Goal: Contribute content: Contribute content

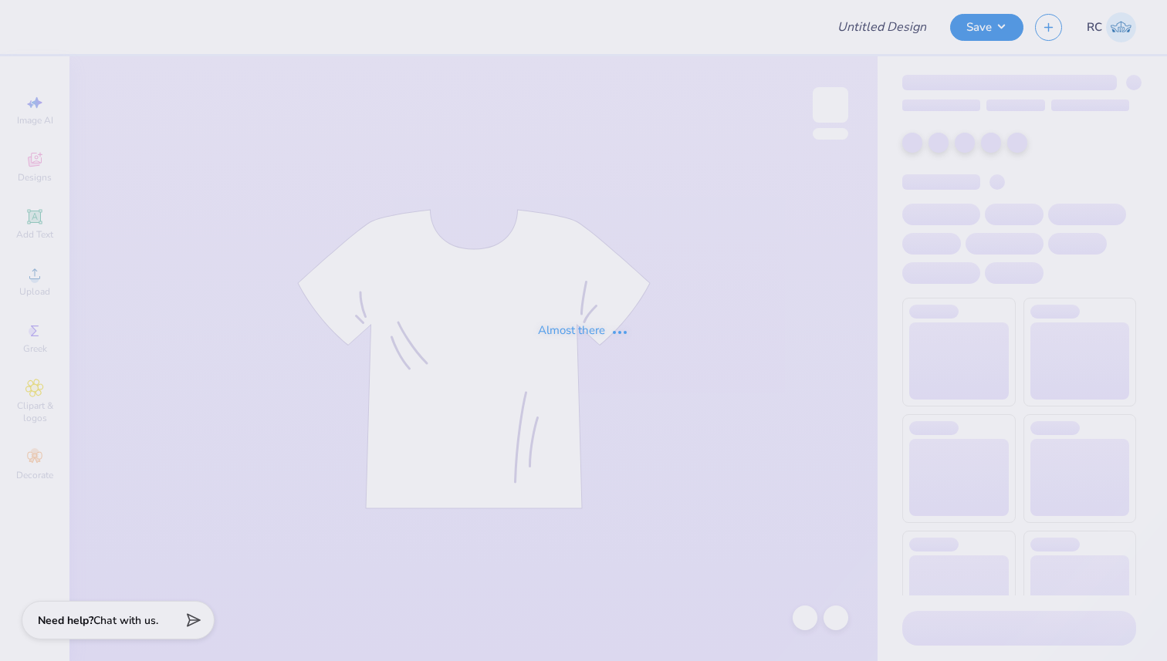
type input "Design three"
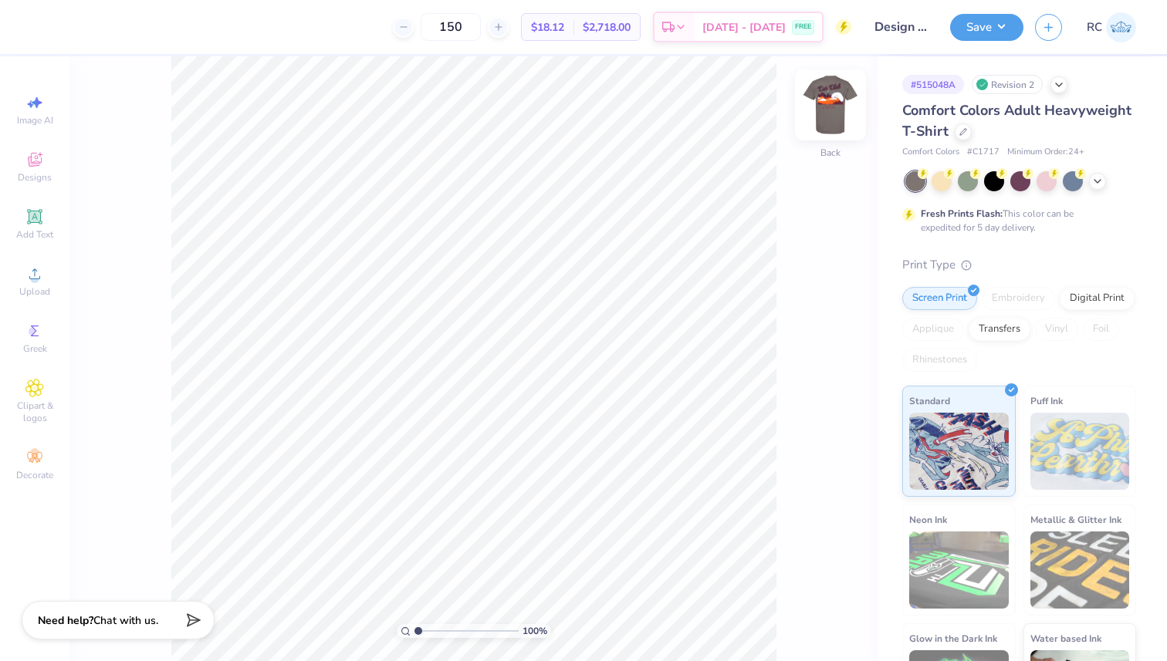
click at [822, 105] on img at bounding box center [830, 105] width 62 height 62
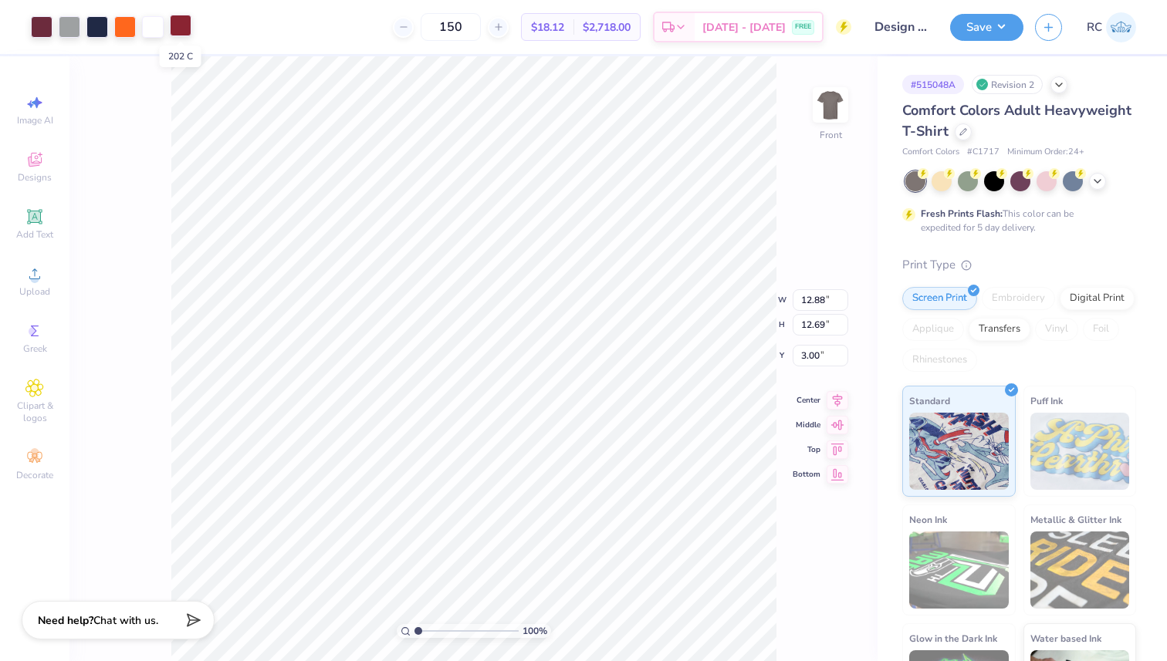
click at [184, 29] on div at bounding box center [181, 26] width 22 height 22
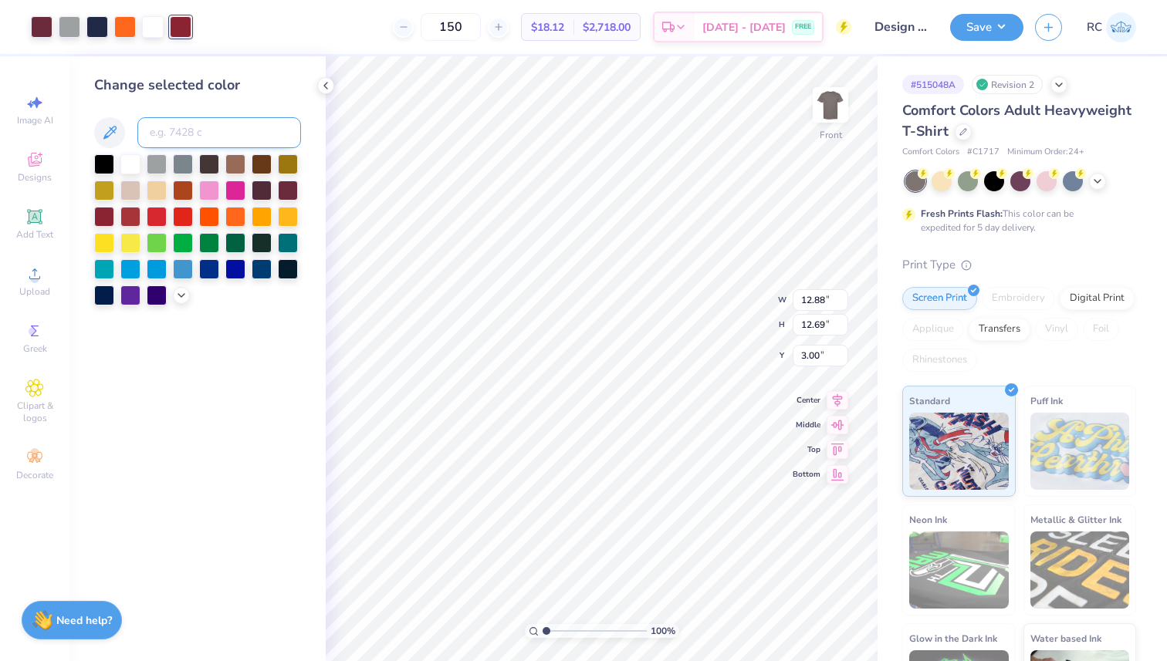
click at [249, 128] on input at bounding box center [219, 132] width 164 height 31
type input "7428"
click at [799, 620] on icon at bounding box center [804, 617] width 15 height 15
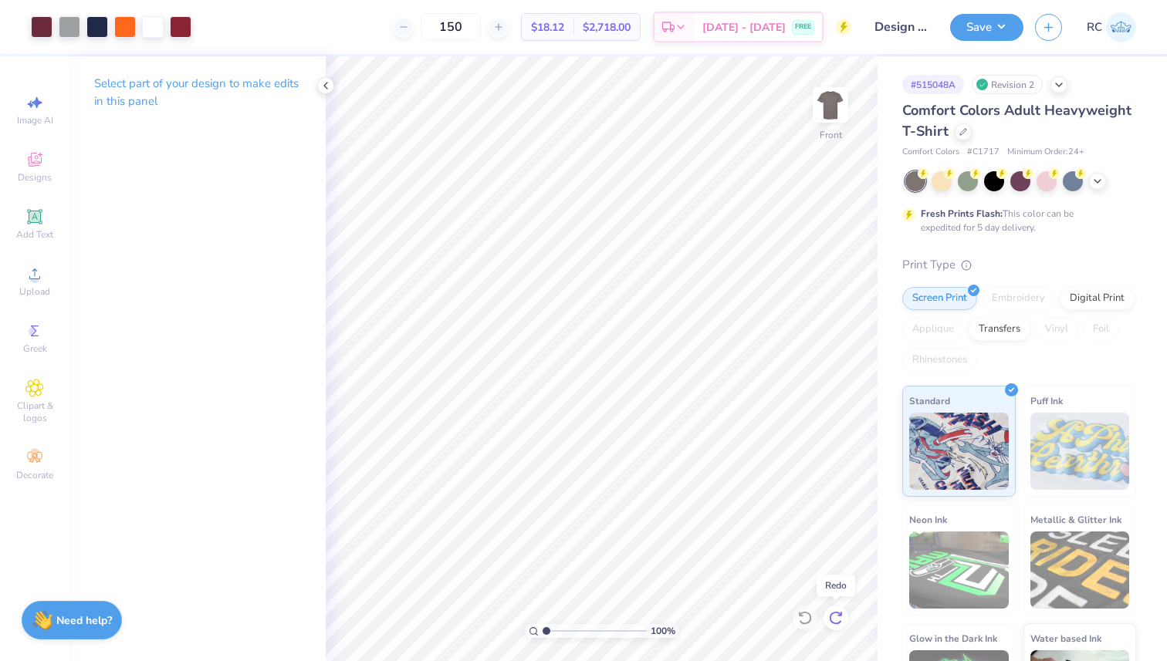
click at [836, 616] on icon at bounding box center [835, 617] width 15 height 15
click at [803, 616] on icon at bounding box center [804, 617] width 15 height 15
click at [843, 616] on icon at bounding box center [835, 617] width 15 height 15
click at [987, 23] on button "Save" at bounding box center [986, 25] width 73 height 27
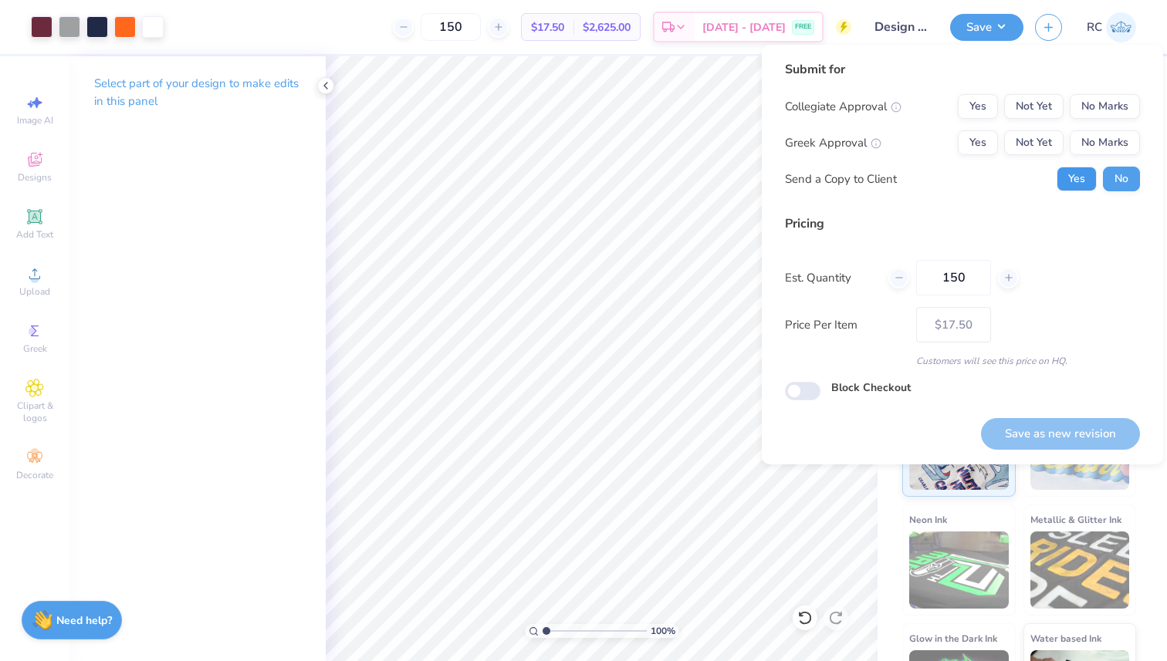
click at [1083, 177] on button "Yes" at bounding box center [1076, 179] width 40 height 25
click at [1103, 144] on button "No Marks" at bounding box center [1104, 142] width 70 height 25
click at [1103, 97] on button "No Marks" at bounding box center [1104, 106] width 70 height 25
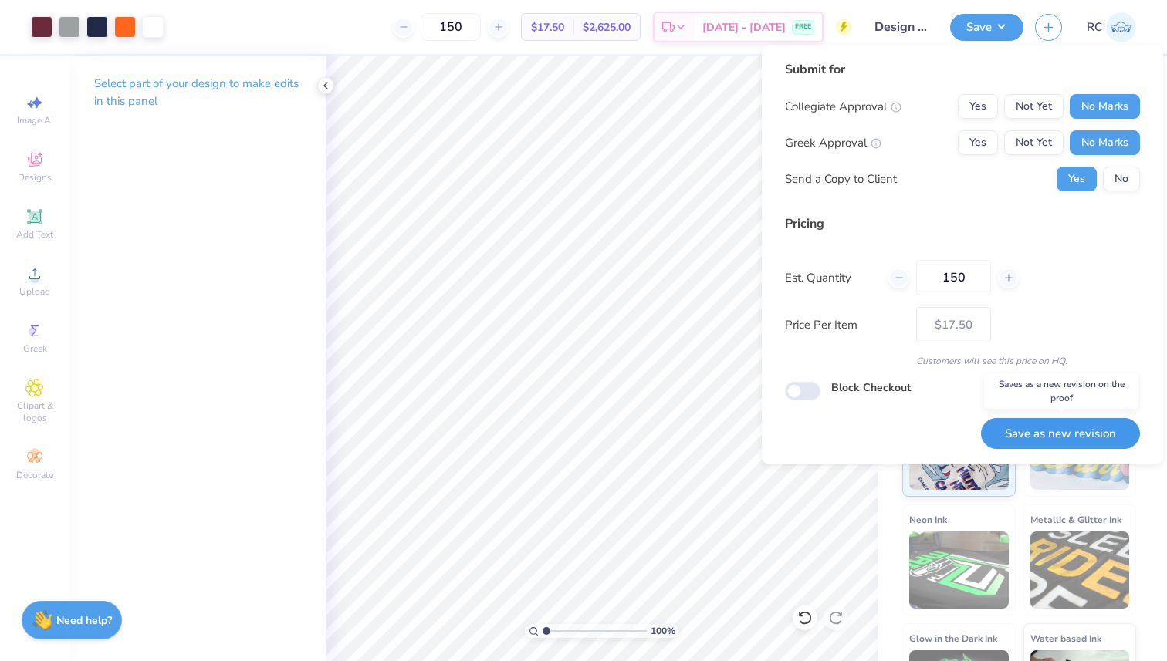
click at [1072, 432] on button "Save as new revision" at bounding box center [1060, 434] width 159 height 32
type input "– –"
